Goal: Information Seeking & Learning: Learn about a topic

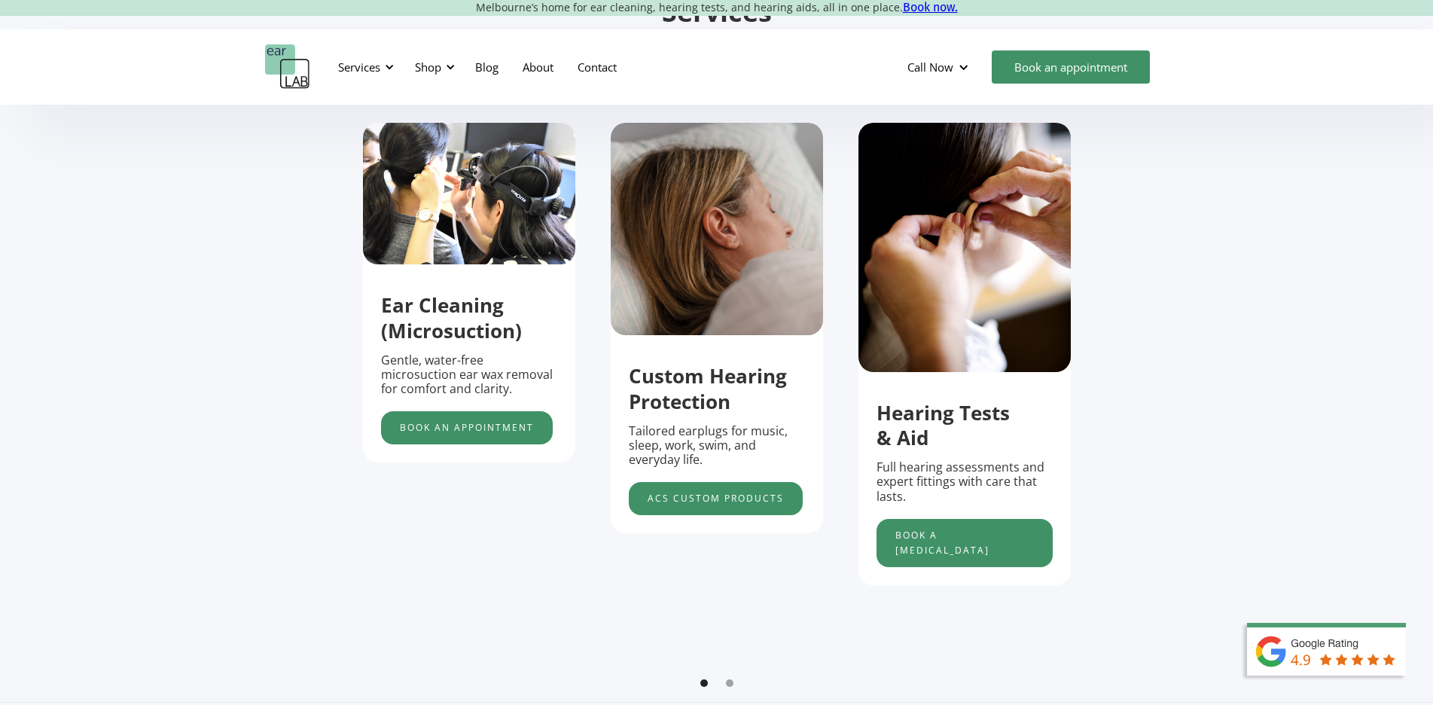
scroll to position [527, 0]
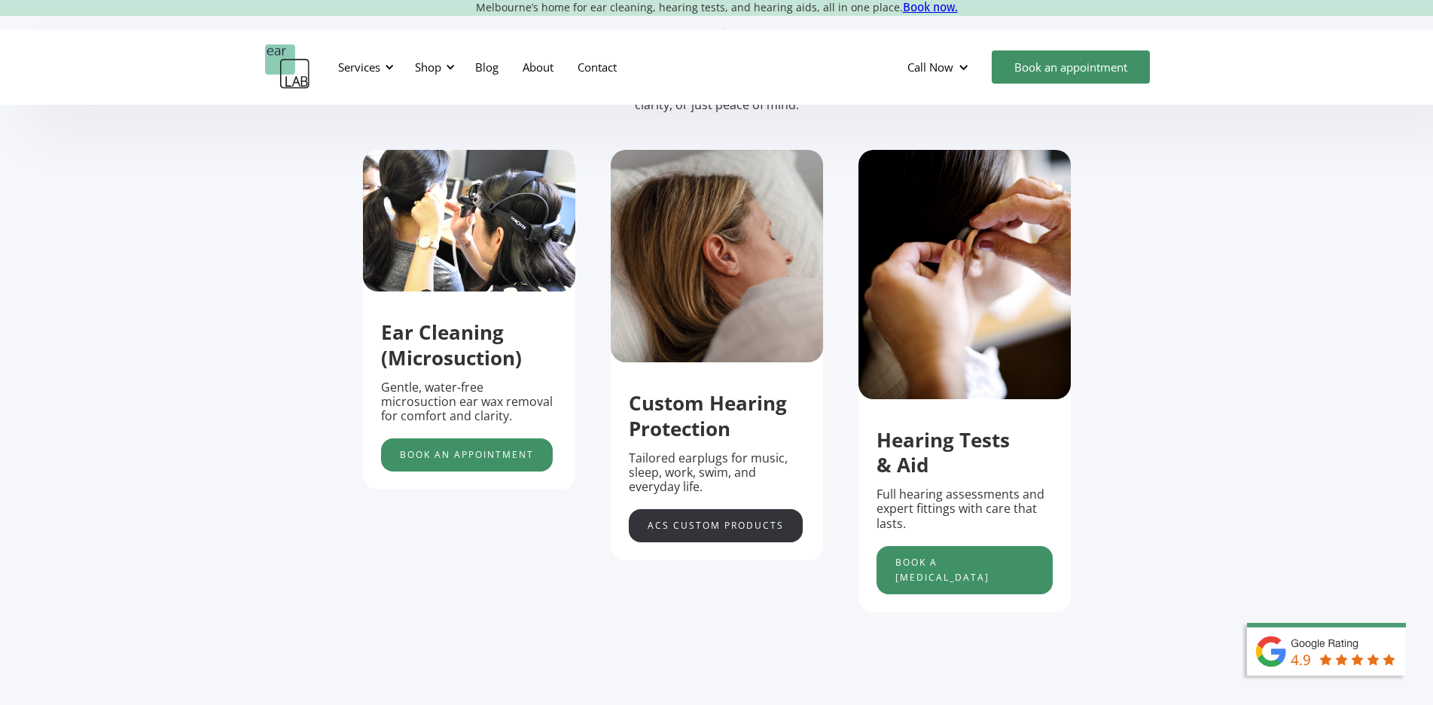
click at [738, 538] on link "acs custom products" at bounding box center [716, 525] width 174 height 33
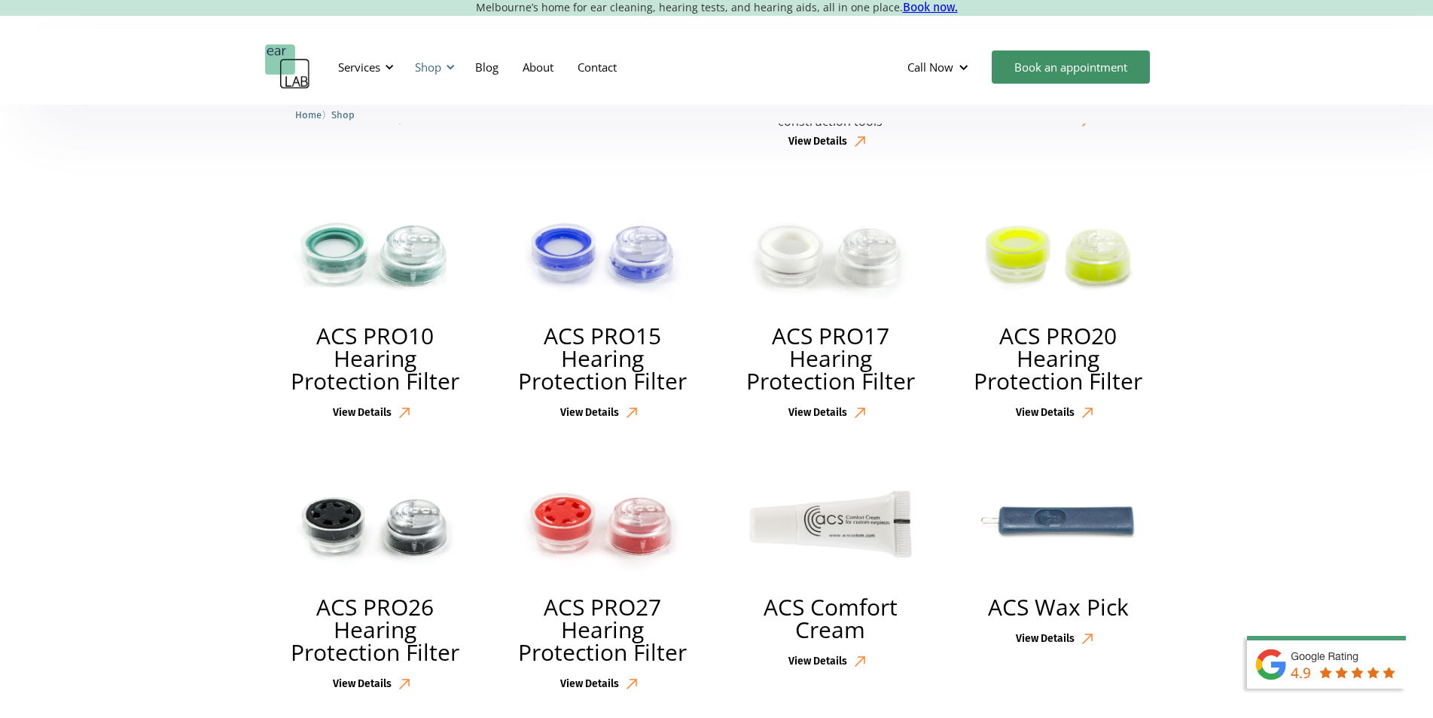
scroll to position [2334, 0]
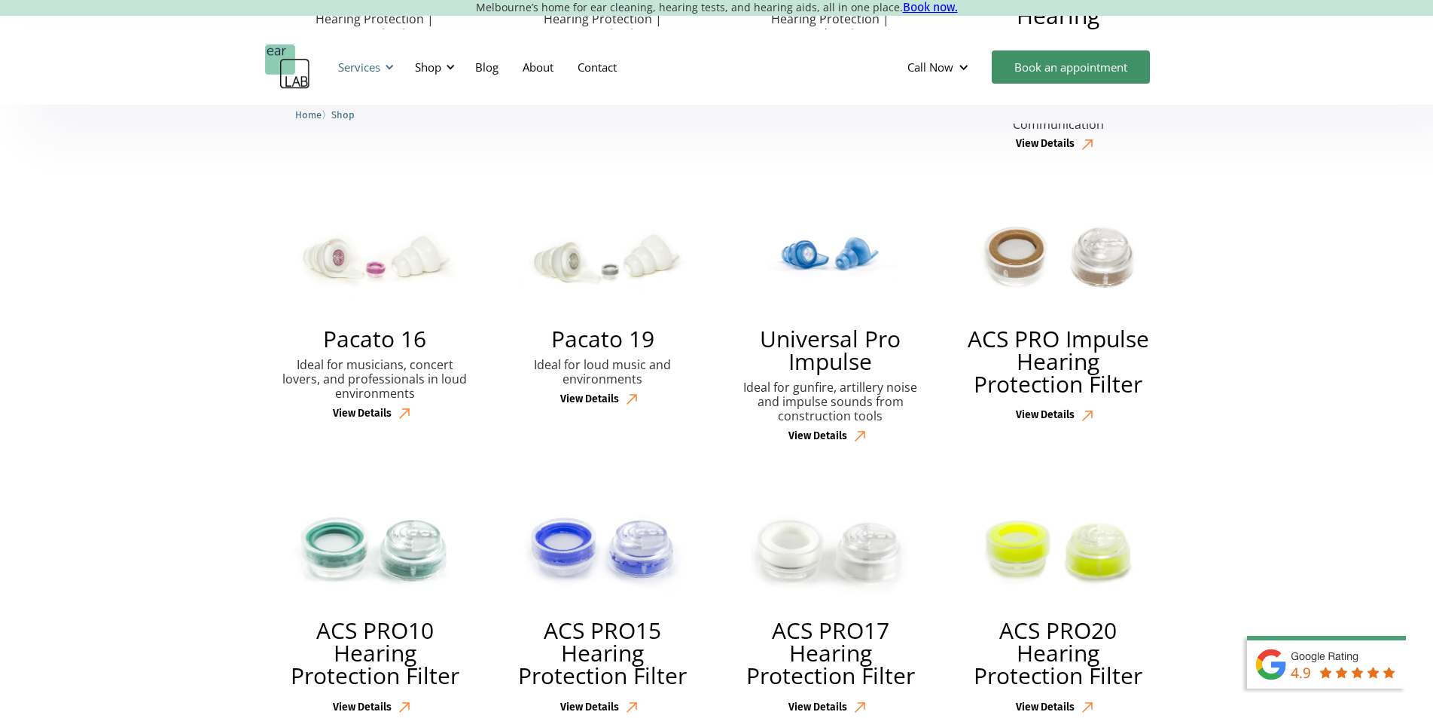
click at [366, 71] on div "Services" at bounding box center [359, 66] width 42 height 15
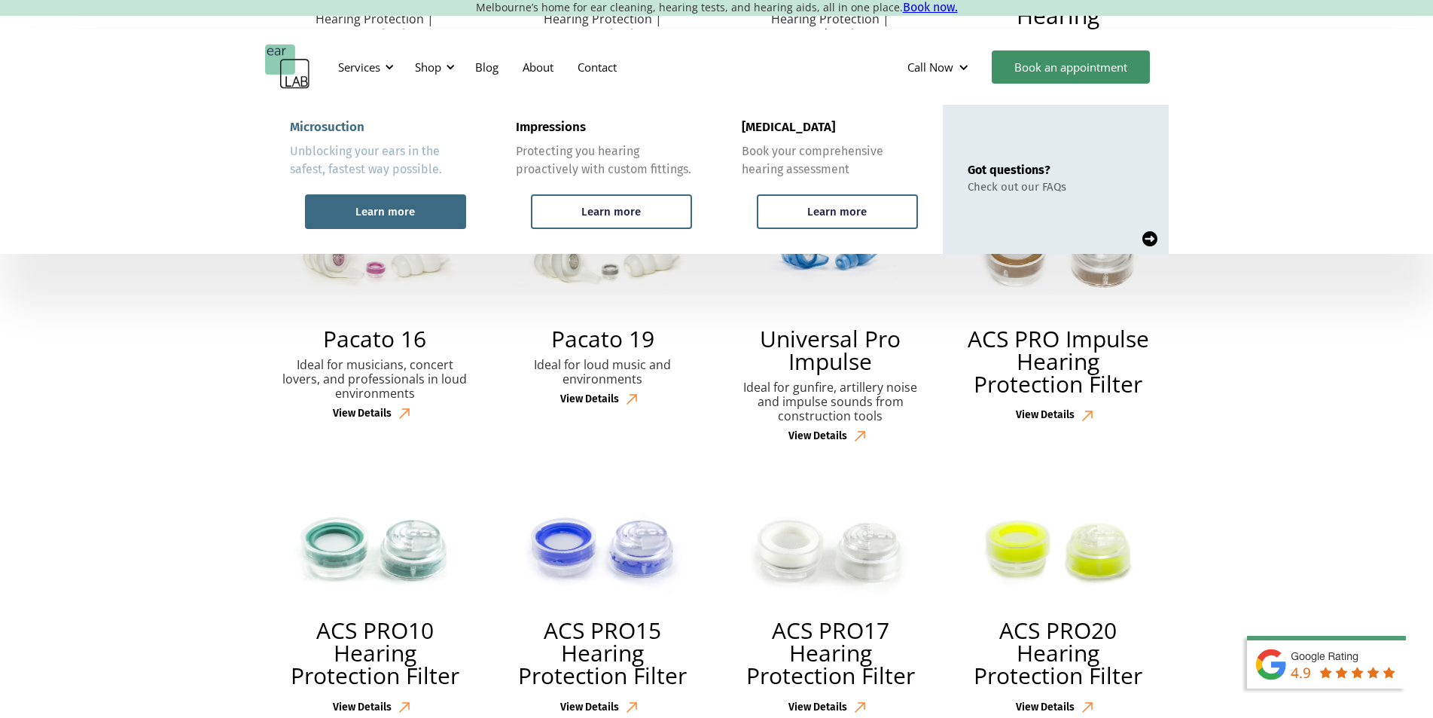
click at [432, 211] on div "Learn more" at bounding box center [385, 211] width 161 height 35
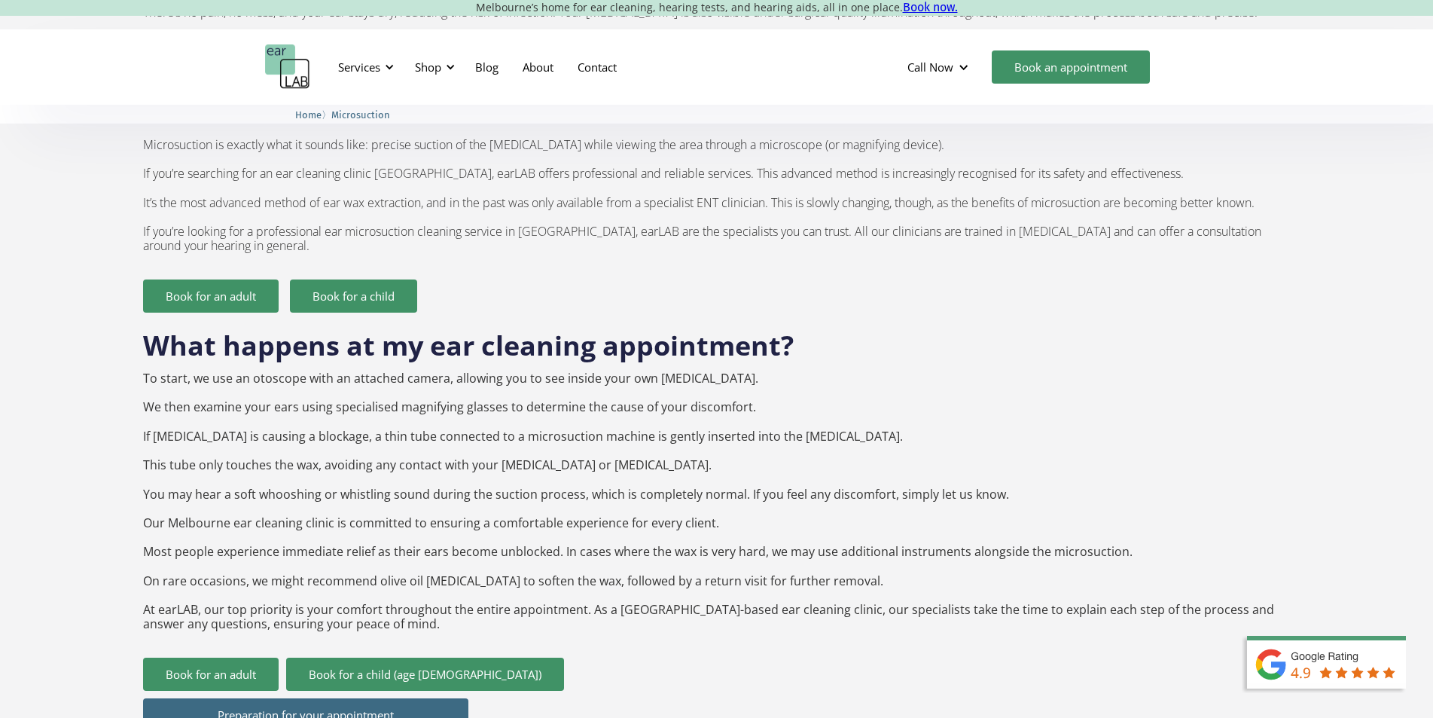
scroll to position [1205, 0]
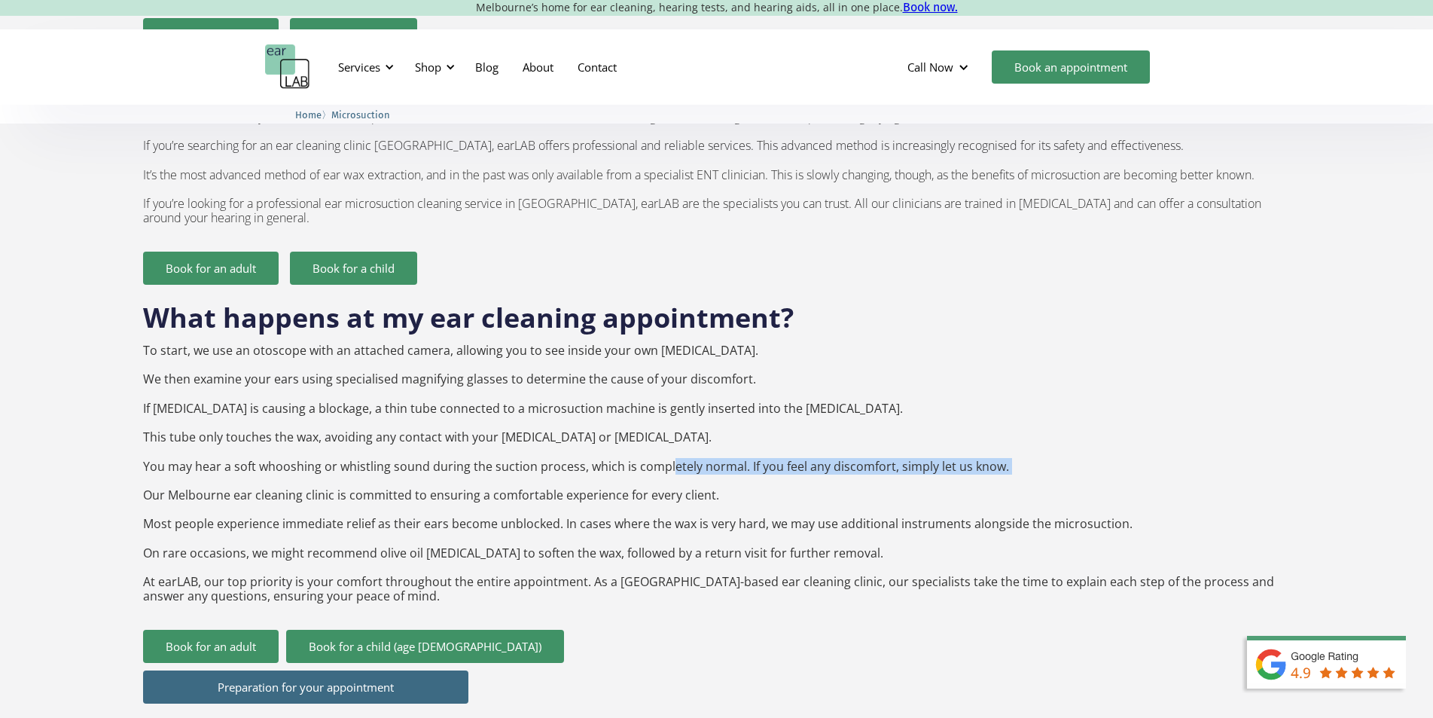
drag, startPoint x: 647, startPoint y: 444, endPoint x: 586, endPoint y: 446, distance: 61.0
click at [586, 446] on p "To start, we use an otoscope with an attached camera, allowing you to see insid…" at bounding box center [716, 473] width 1146 height 260
click at [642, 456] on p "To start, we use an otoscope with an attached camera, allowing you to see insid…" at bounding box center [716, 473] width 1146 height 260
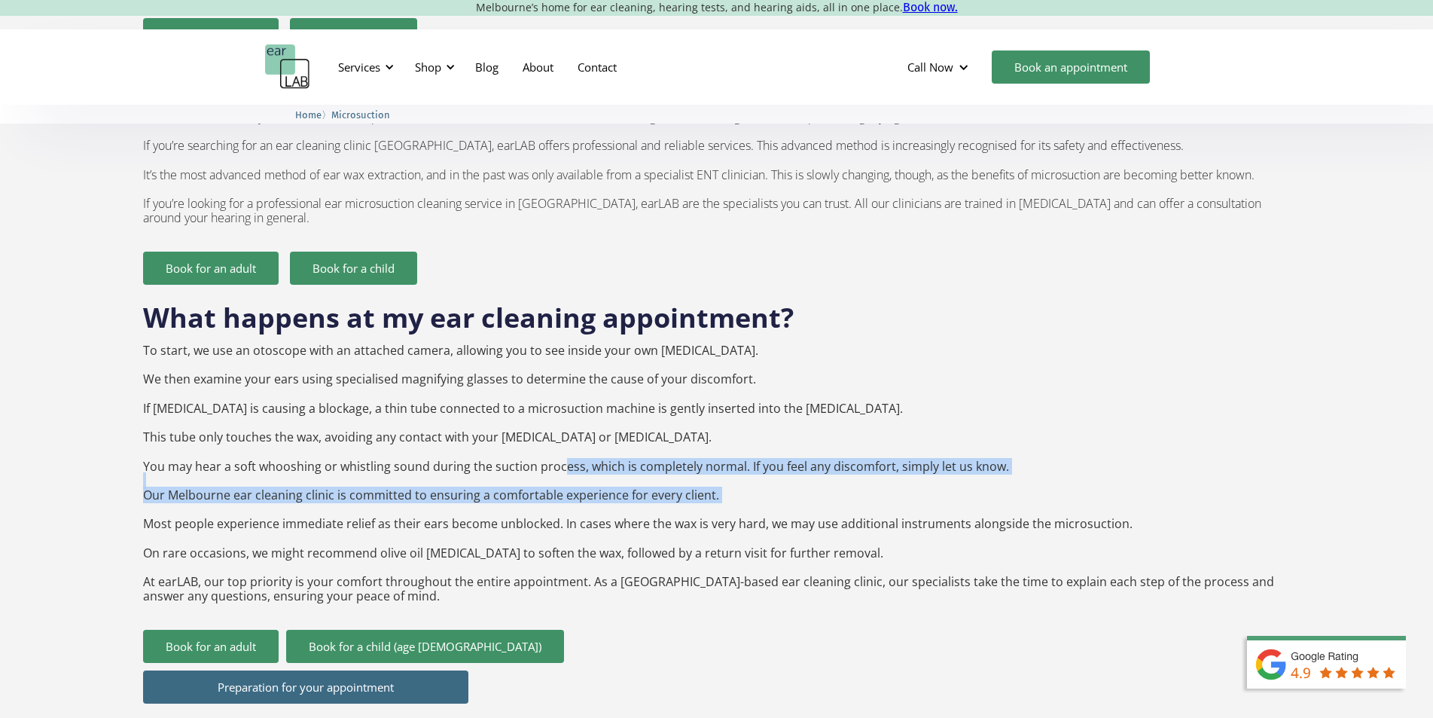
drag, startPoint x: 728, startPoint y: 474, endPoint x: 543, endPoint y: 435, distance: 189.5
click at [543, 435] on p "To start, we use an otoscope with an attached camera, allowing you to see insid…" at bounding box center [716, 473] width 1146 height 260
click at [586, 462] on p "To start, we use an otoscope with an attached camera, allowing you to see insid…" at bounding box center [716, 473] width 1146 height 260
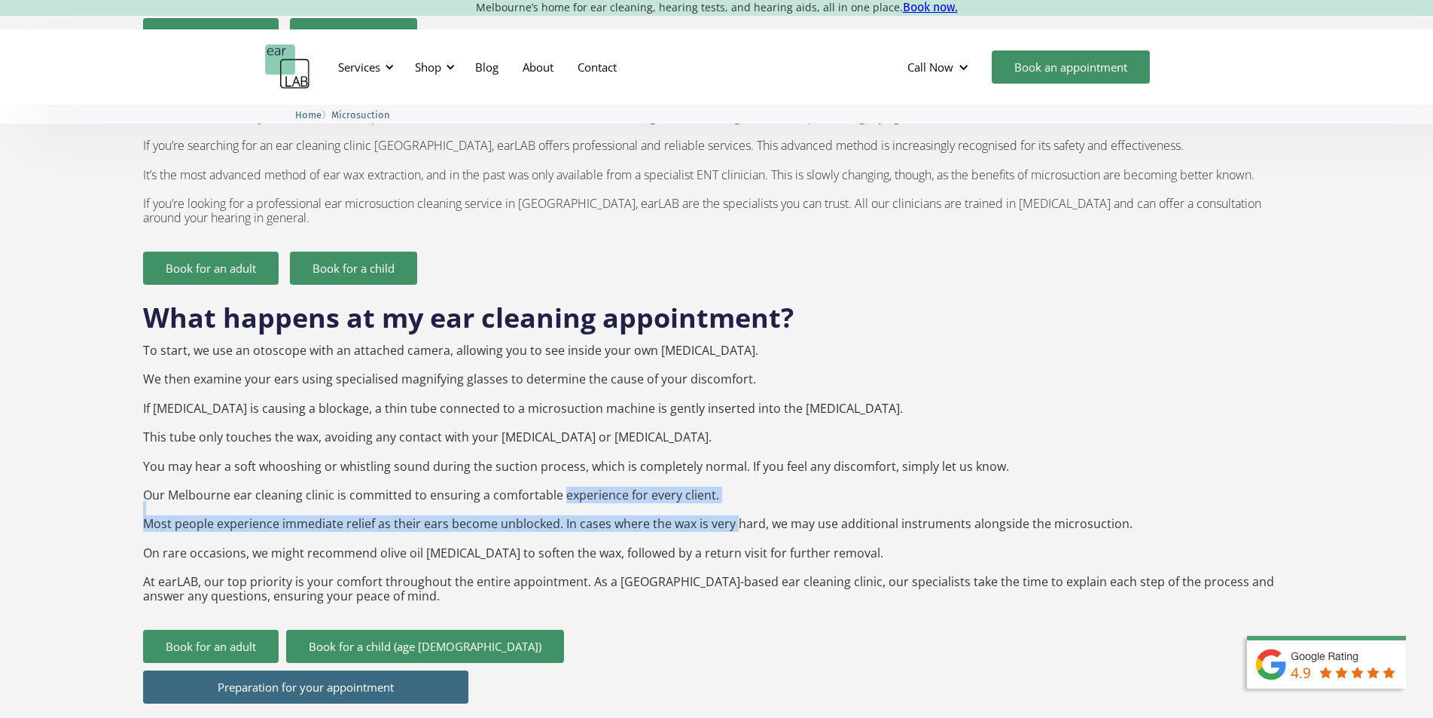
drag, startPoint x: 715, startPoint y: 486, endPoint x: 537, endPoint y: 462, distance: 180.1
click at [540, 463] on p "To start, we use an otoscope with an attached camera, allowing you to see insid…" at bounding box center [716, 473] width 1146 height 260
click at [578, 469] on p "To start, we use an otoscope with an attached camera, allowing you to see insid…" at bounding box center [716, 473] width 1146 height 260
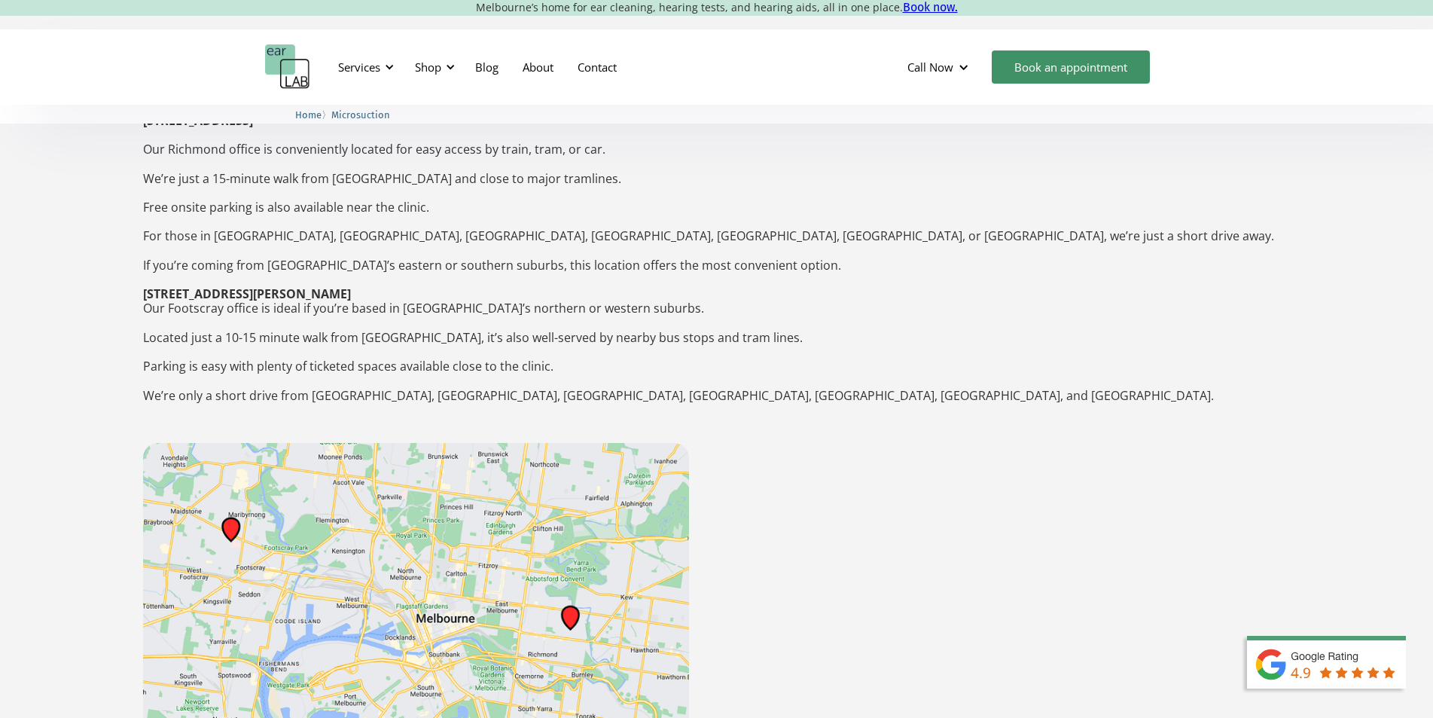
scroll to position [2259, 0]
